Goal: Task Accomplishment & Management: Manage account settings

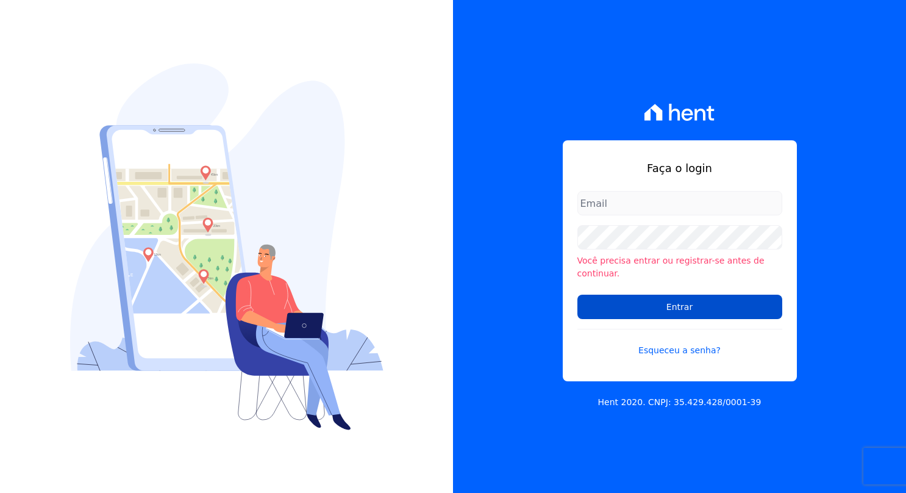
type input "[PERSON_NAME][EMAIL_ADDRESS][PERSON_NAME][DOMAIN_NAME]"
click at [725, 299] on input "Entrar" at bounding box center [680, 307] width 205 height 24
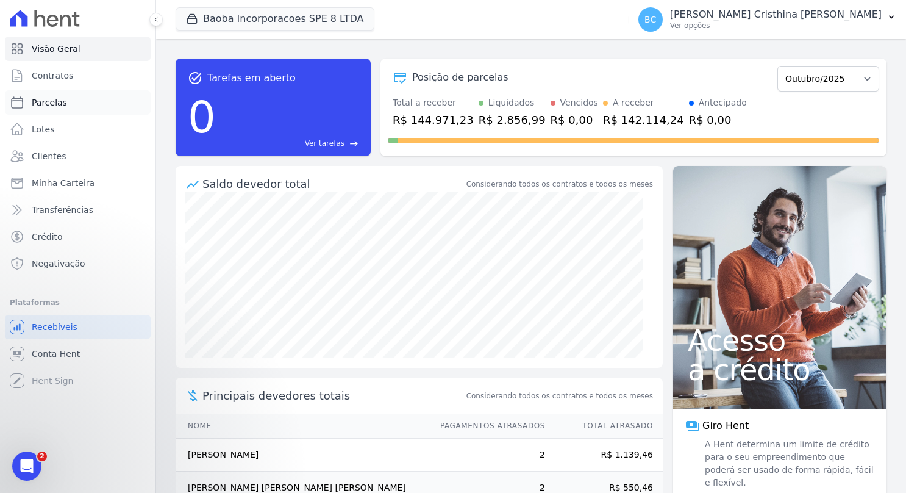
click at [80, 98] on link "Parcelas" at bounding box center [78, 102] width 146 height 24
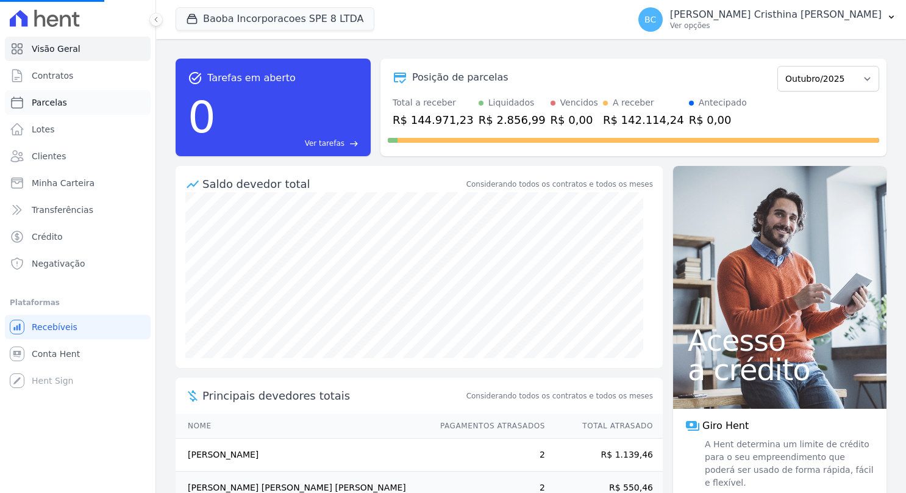
select select
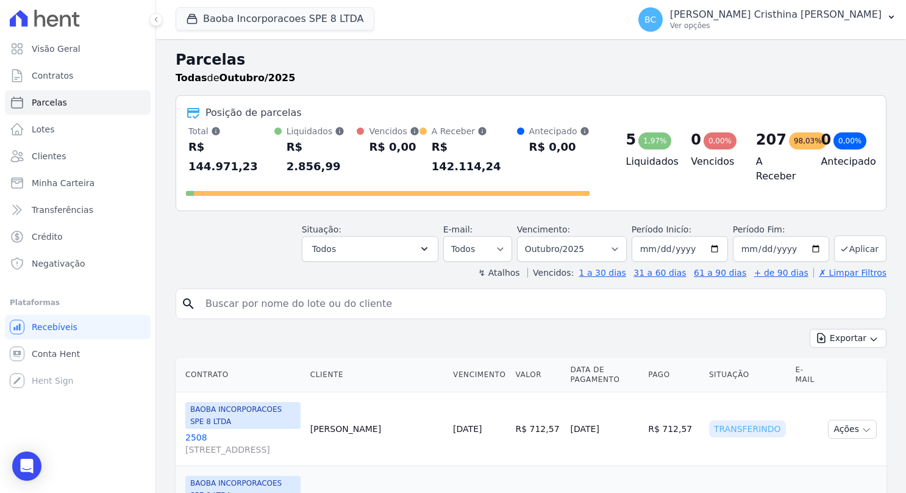
click at [301, 292] on input "search" at bounding box center [539, 304] width 683 height 24
type input "[PERSON_NAME]"
select select
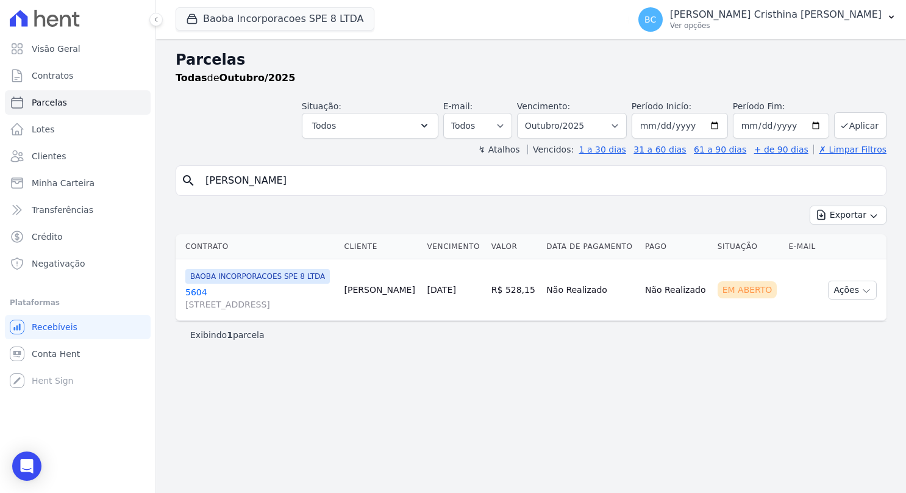
click at [189, 301] on link "5604 [STREET_ADDRESS]" at bounding box center [259, 298] width 149 height 24
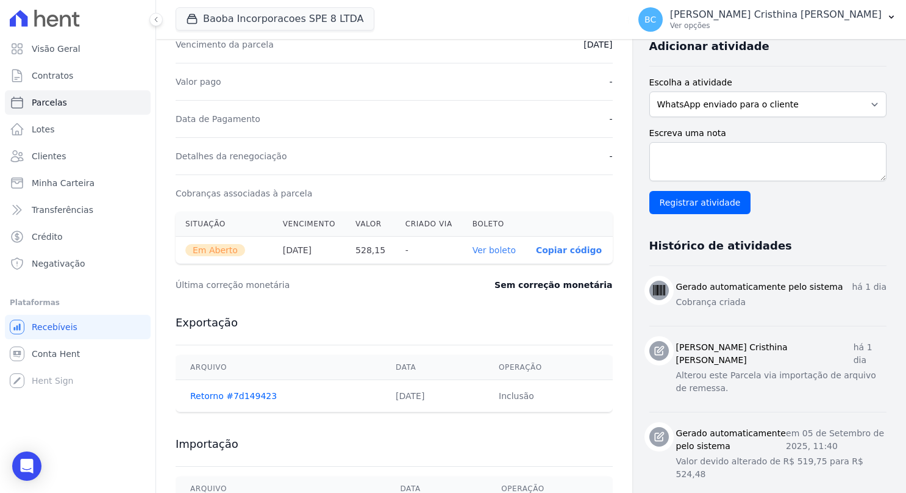
scroll to position [305, 0]
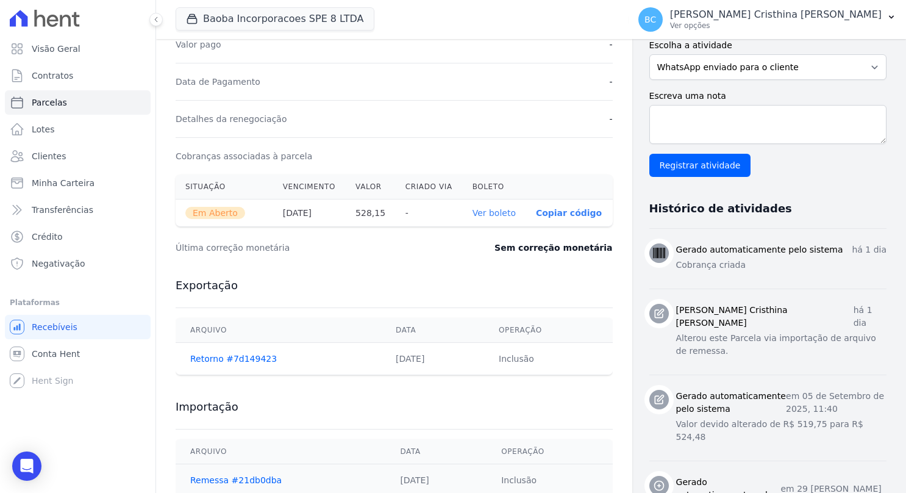
click at [496, 210] on link "Ver boleto" at bounding box center [494, 213] width 43 height 10
